Goal: Information Seeking & Learning: Learn about a topic

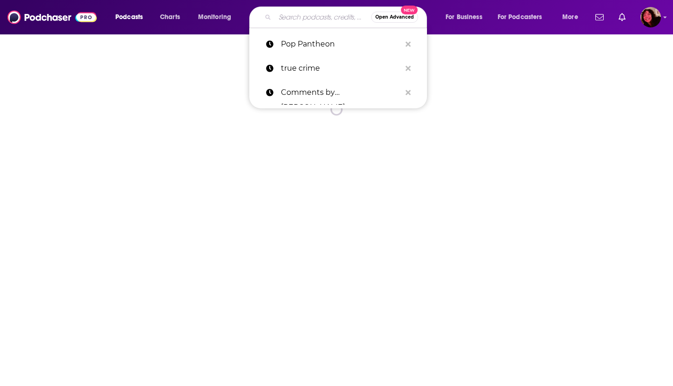
click at [316, 20] on input "Search podcasts, credits, & more..." at bounding box center [323, 17] width 96 height 15
paste input "Question Everything with Brian Reed"
type input "Question Everything with Brian Reed"
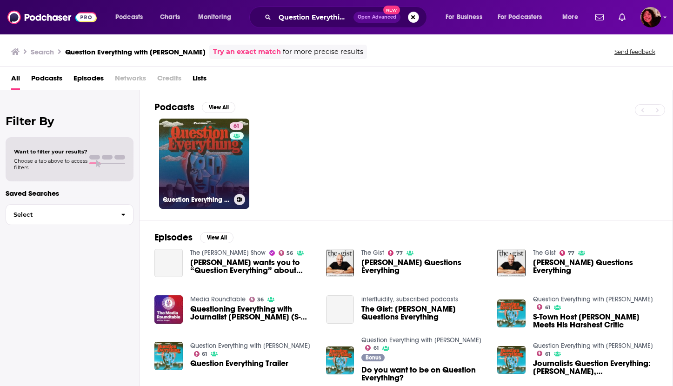
click at [199, 165] on link "61 Question Everything with Brian Reed" at bounding box center [204, 164] width 90 height 90
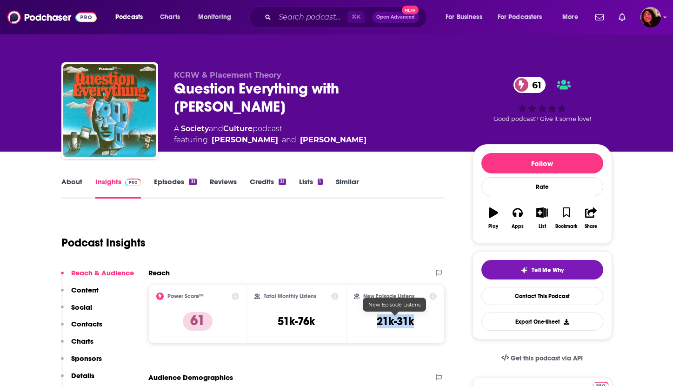
drag, startPoint x: 367, startPoint y: 320, endPoint x: 412, endPoint y: 322, distance: 45.6
click at [412, 322] on div "New Episode Listens 21k-31k" at bounding box center [395, 314] width 83 height 43
copy h3 "21k-31k"
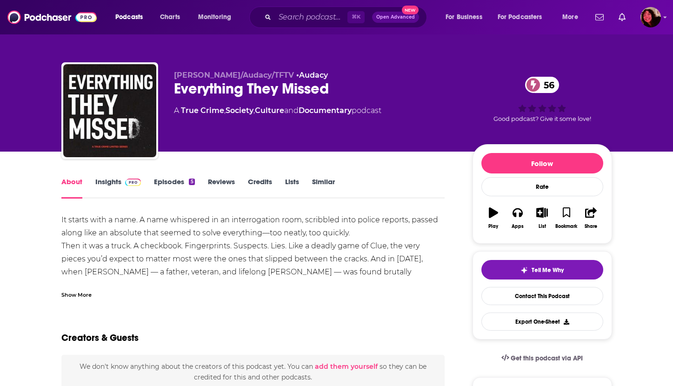
click at [107, 187] on link "Insights" at bounding box center [118, 187] width 46 height 21
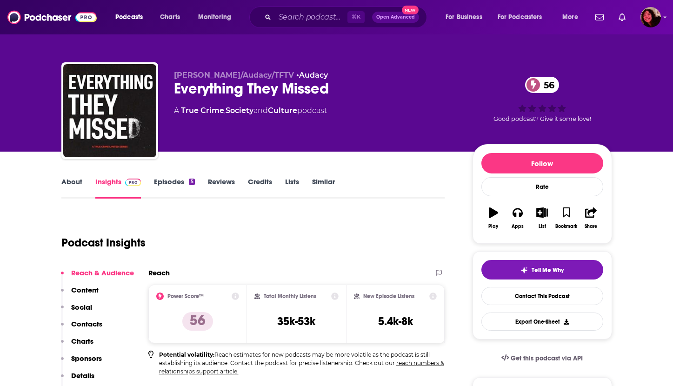
click at [74, 180] on link "About" at bounding box center [71, 187] width 21 height 21
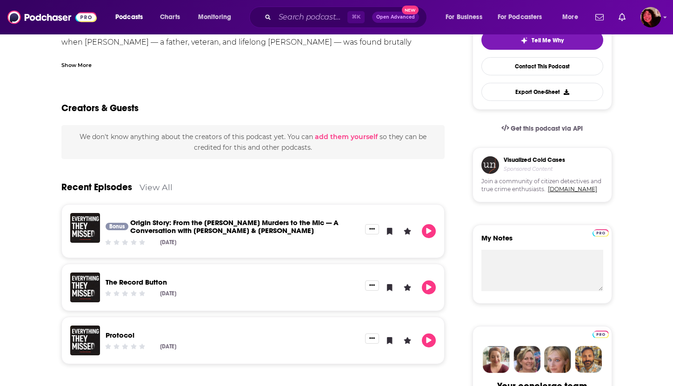
scroll to position [444, 0]
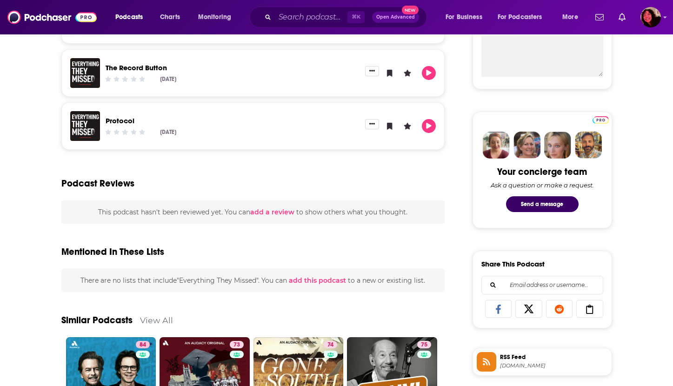
click at [139, 68] on link "The Record Button" at bounding box center [136, 67] width 61 height 9
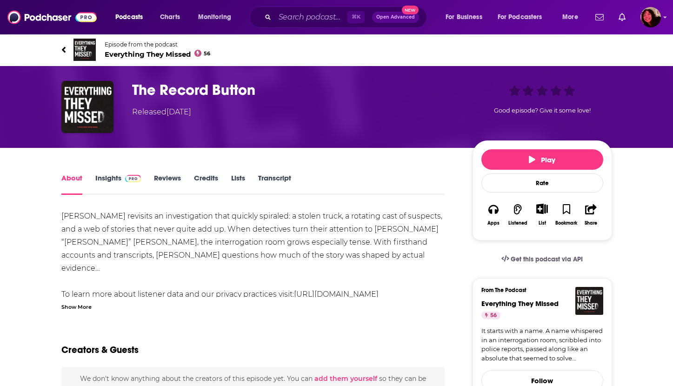
click at [98, 186] on link "Insights" at bounding box center [118, 184] width 46 height 21
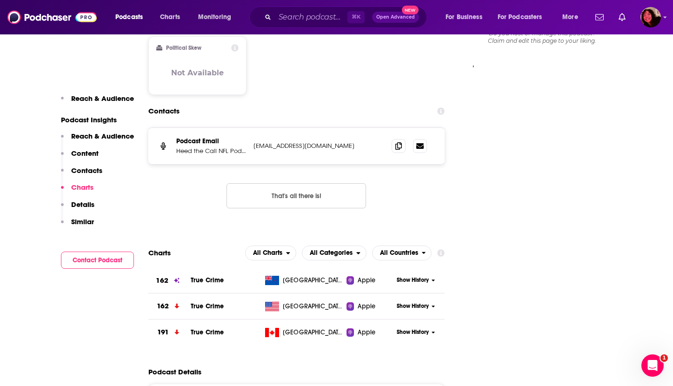
click at [358, 282] on span "Apple" at bounding box center [367, 280] width 18 height 9
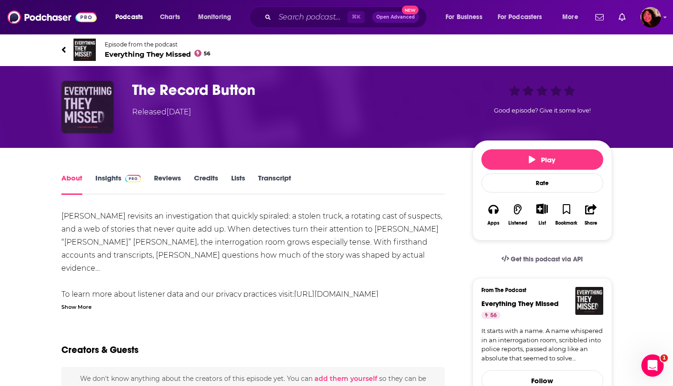
click at [81, 102] on img "The Record Button" at bounding box center [87, 107] width 52 height 52
click at [494, 208] on icon "button" at bounding box center [493, 209] width 10 height 10
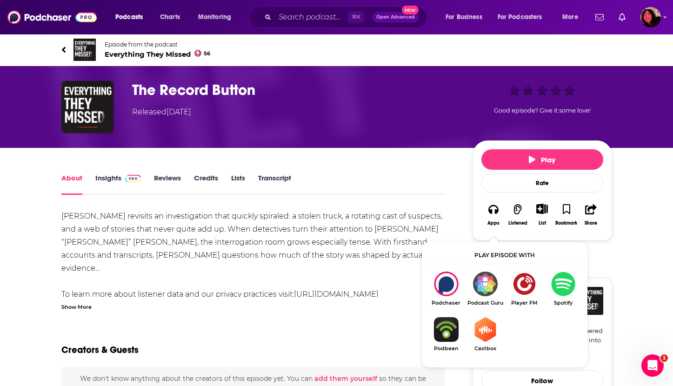
click at [559, 278] on img "Show Listen On dropdown" at bounding box center [563, 284] width 39 height 25
